Goal: Information Seeking & Learning: Learn about a topic

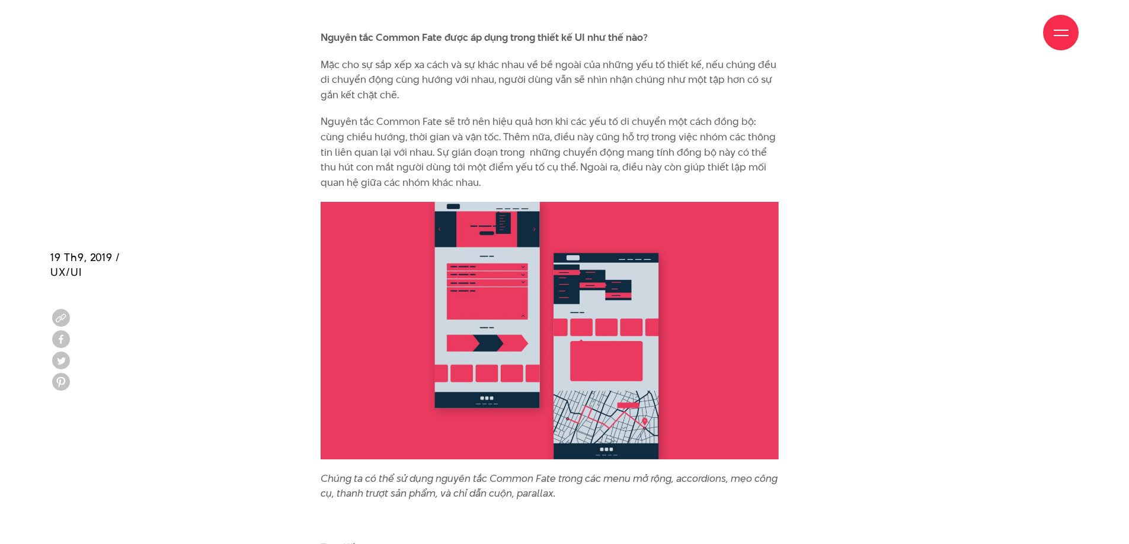
scroll to position [8945, 0]
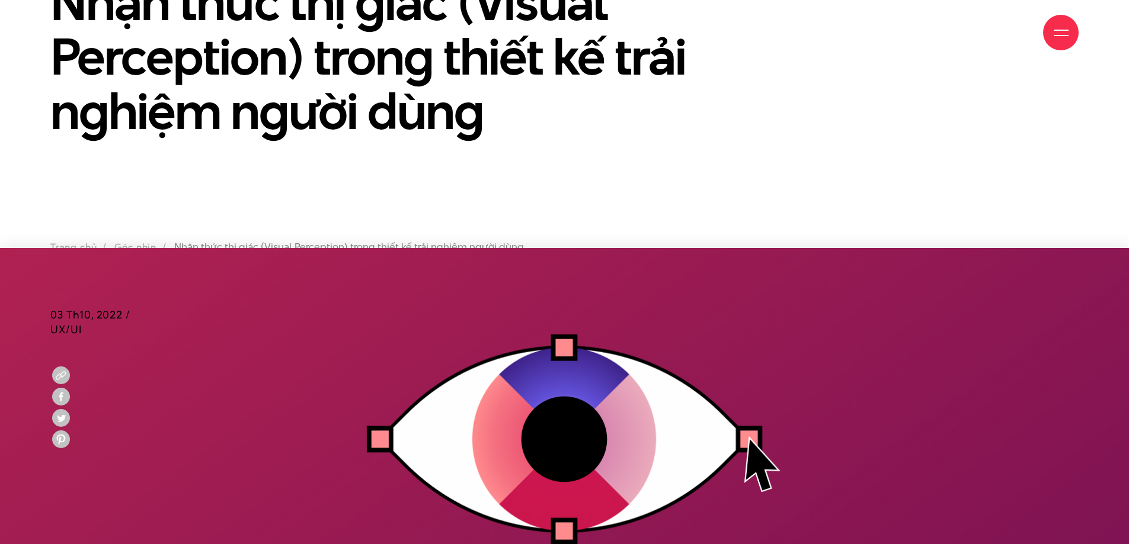
scroll to position [296, 0]
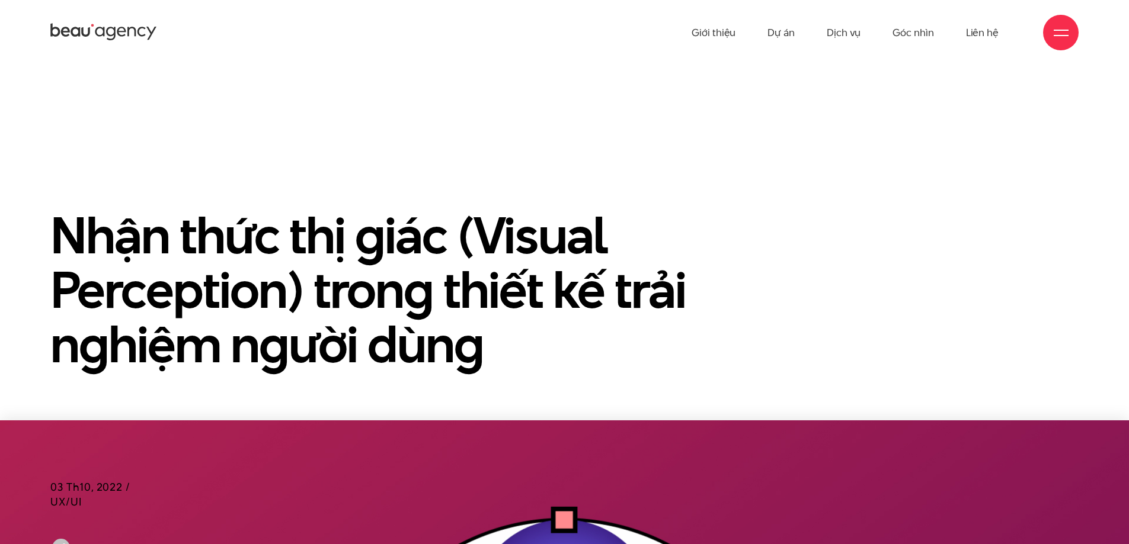
scroll to position [296, 0]
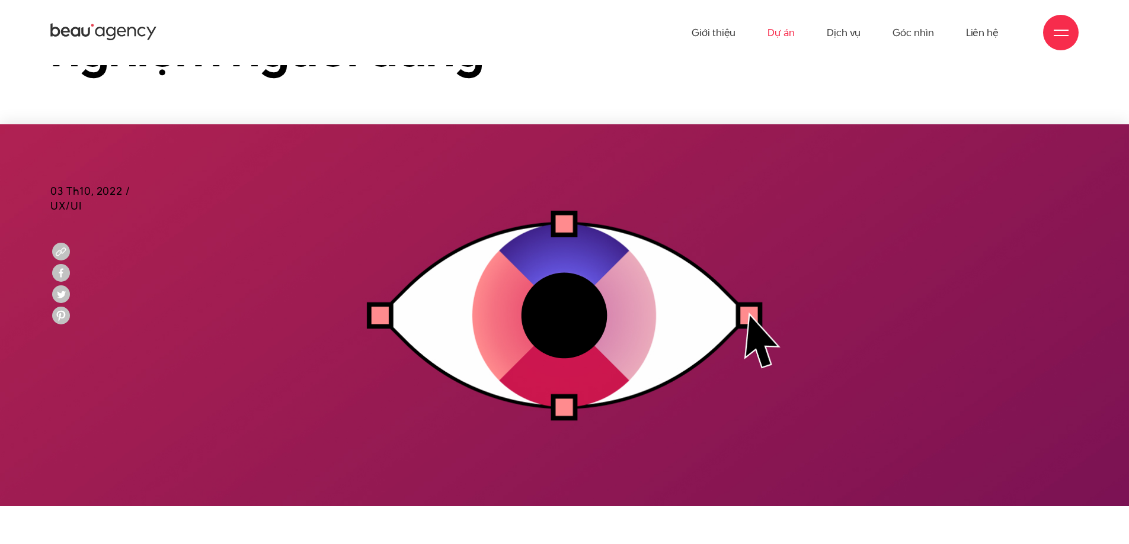
click at [781, 31] on link "Dự án" at bounding box center [780, 32] width 27 height 65
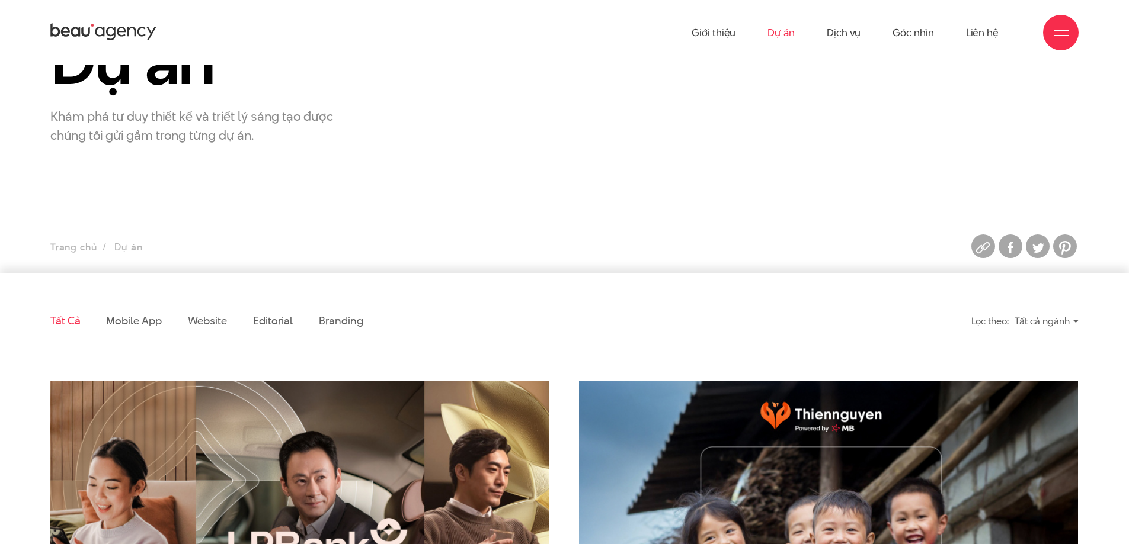
scroll to position [296, 0]
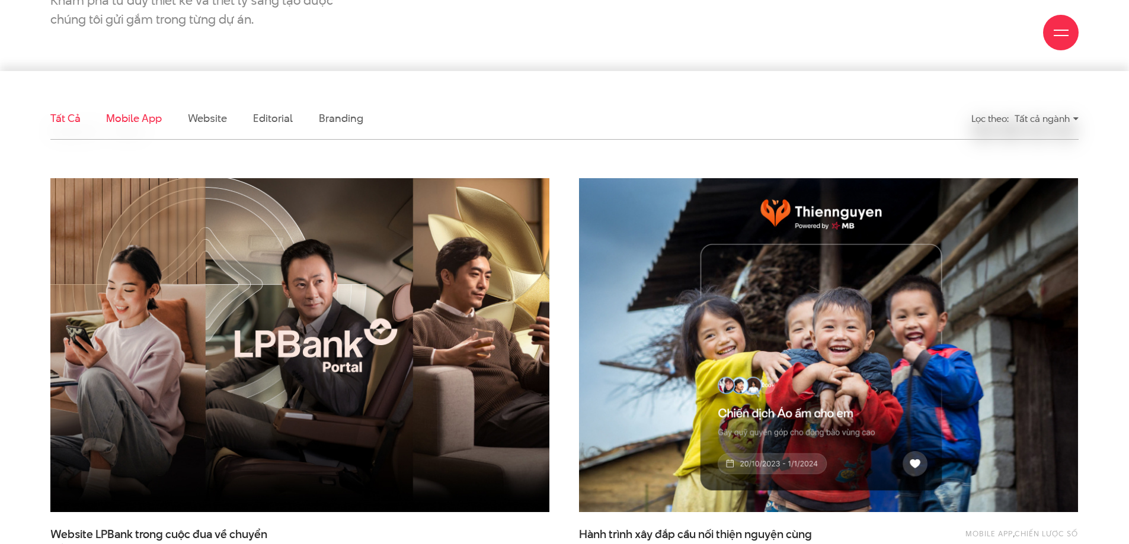
click at [146, 123] on link "Mobile app" at bounding box center [133, 118] width 55 height 15
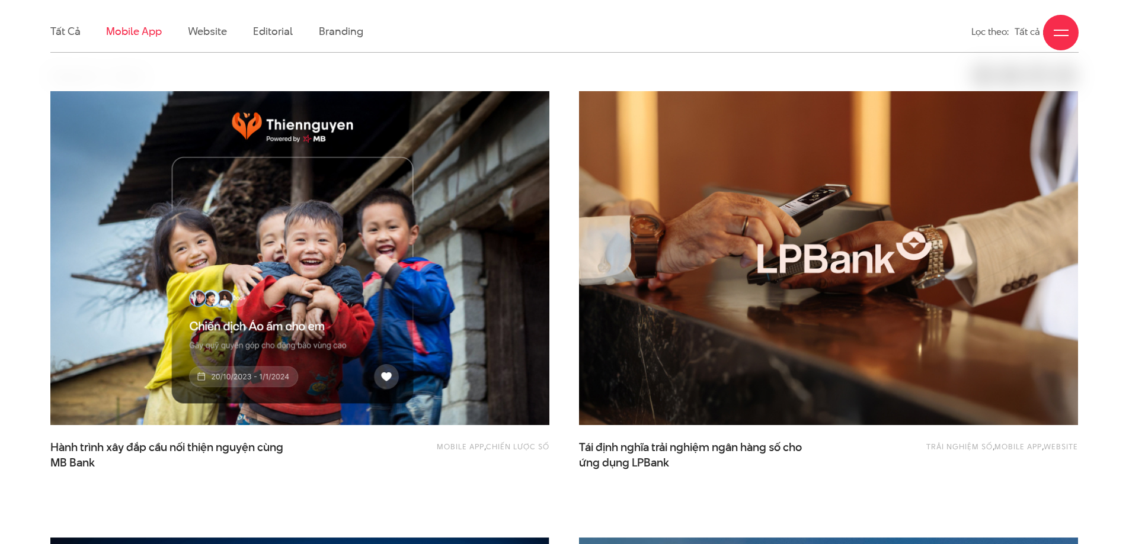
scroll to position [394, 0]
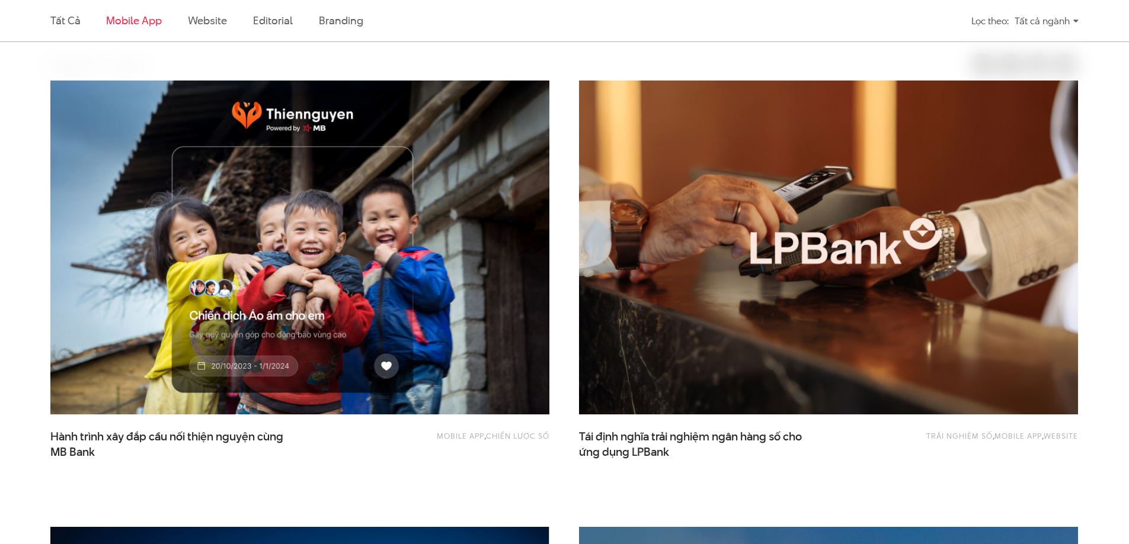
click at [797, 380] on img at bounding box center [828, 248] width 549 height 368
